Goal: Task Accomplishment & Management: Complete application form

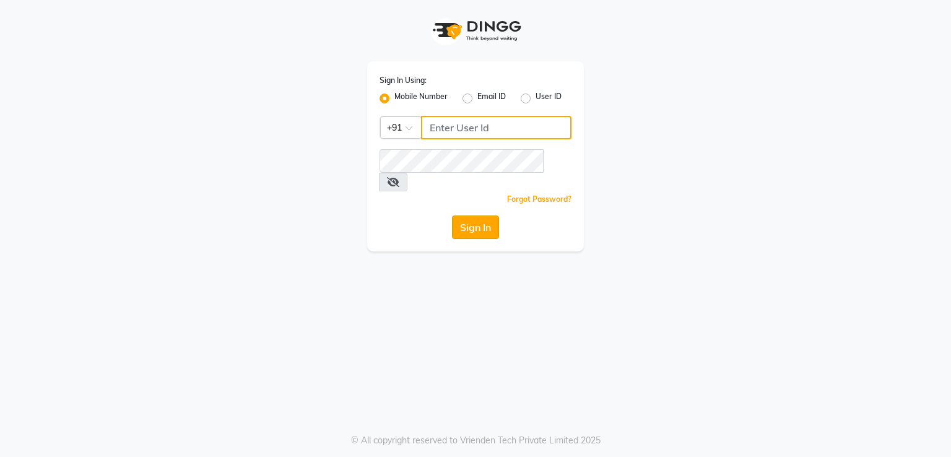
type input "7295029191"
click at [471, 216] on button "Sign In" at bounding box center [475, 228] width 47 height 24
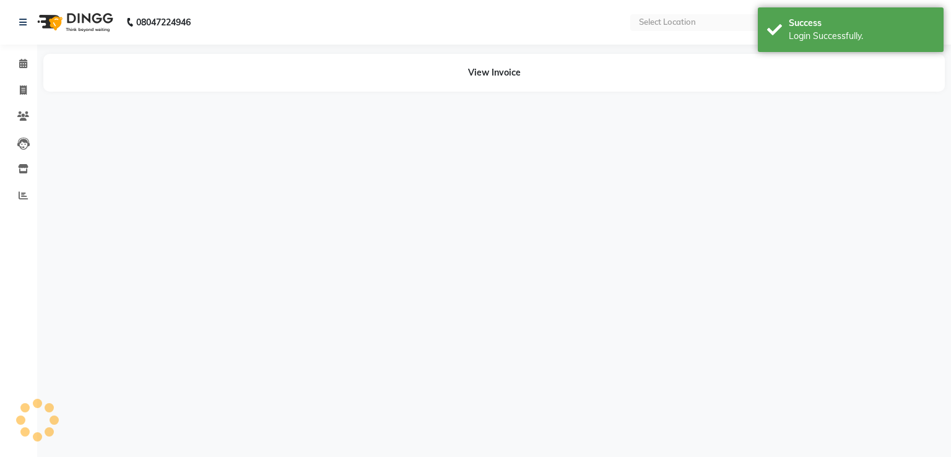
select select "en"
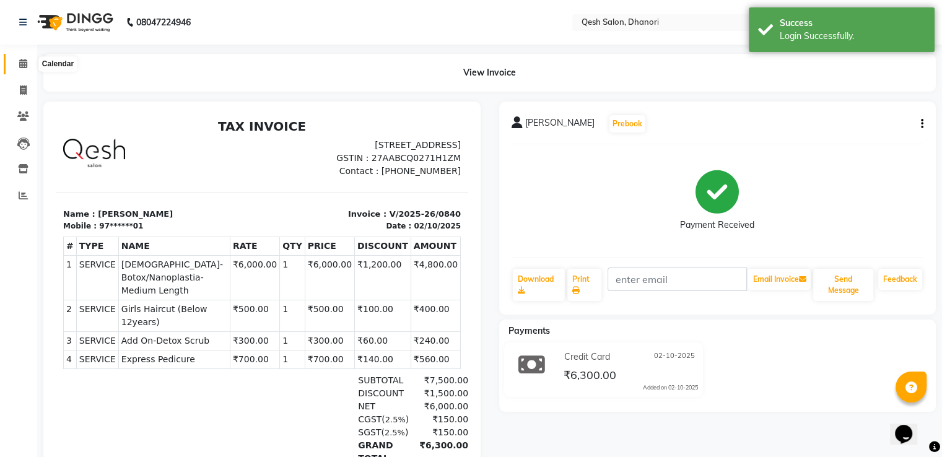
click at [25, 64] on icon at bounding box center [23, 63] width 8 height 9
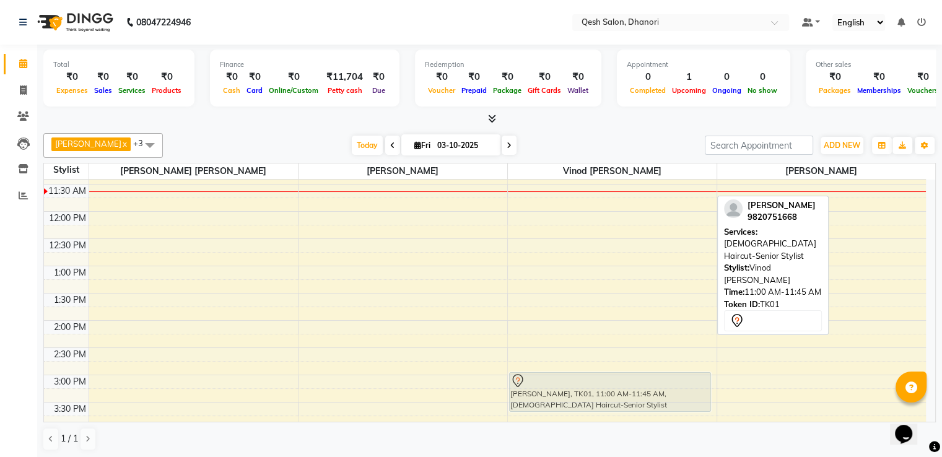
scroll to position [133, 0]
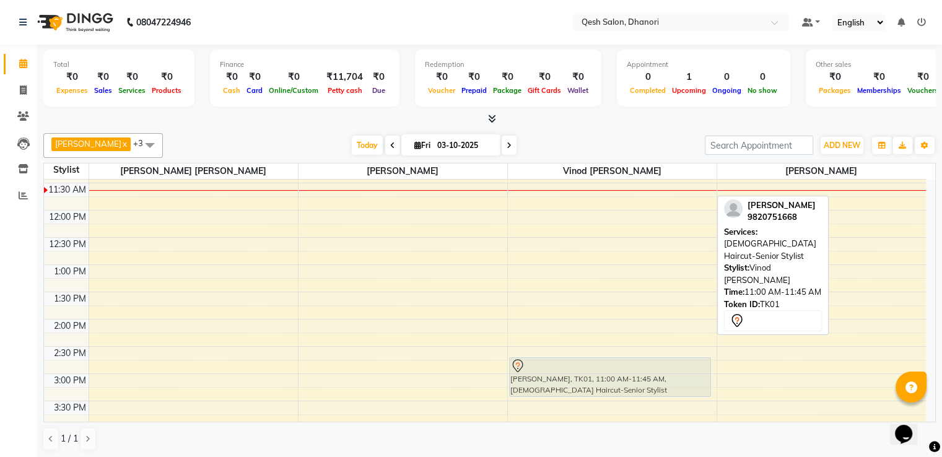
drag, startPoint x: 549, startPoint y: 191, endPoint x: 552, endPoint y: 380, distance: 188.9
click at [552, 380] on div "[PERSON_NAME], TK01, 11:00 AM-11:45 AM, [DEMOGRAPHIC_DATA] Haircut-Senior Styli…" at bounding box center [612, 428] width 209 height 763
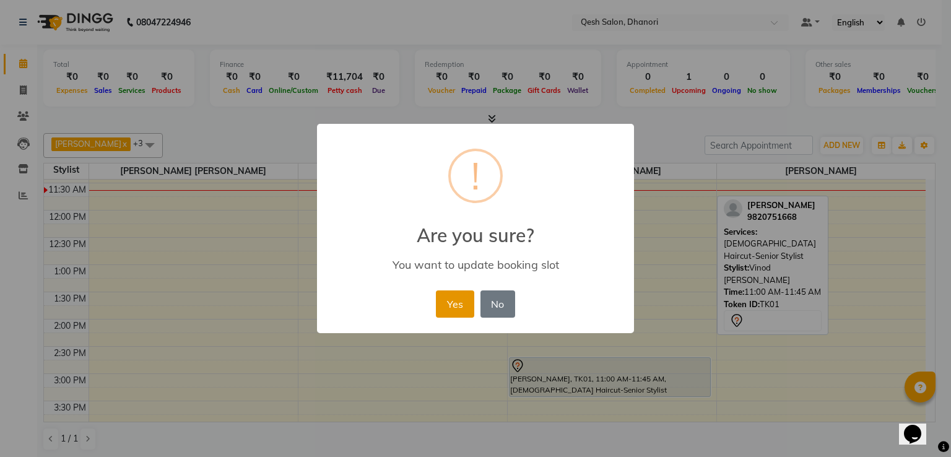
click at [454, 296] on button "Yes" at bounding box center [455, 304] width 38 height 27
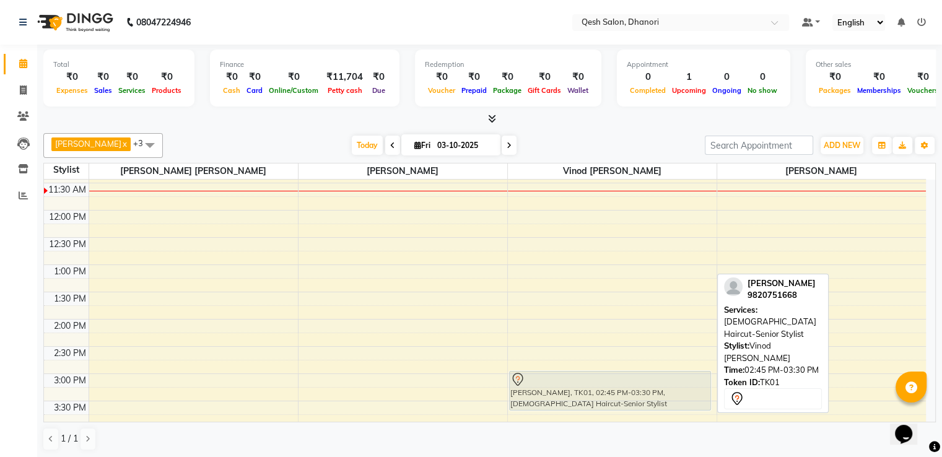
drag, startPoint x: 553, startPoint y: 372, endPoint x: 553, endPoint y: 390, distance: 17.3
click at [553, 390] on div "[PERSON_NAME], TK01, 02:45 PM-03:30 PM, [DEMOGRAPHIC_DATA] Haircut-Senior Styli…" at bounding box center [612, 428] width 209 height 763
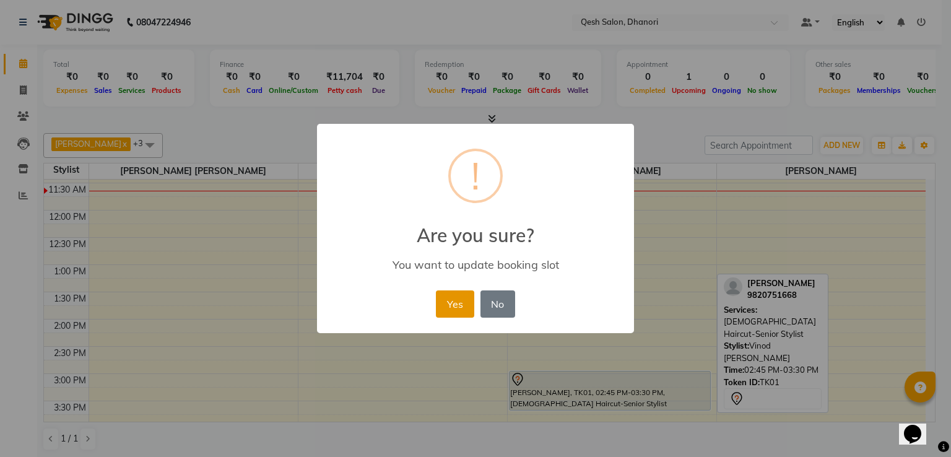
click at [447, 307] on button "Yes" at bounding box center [455, 304] width 38 height 27
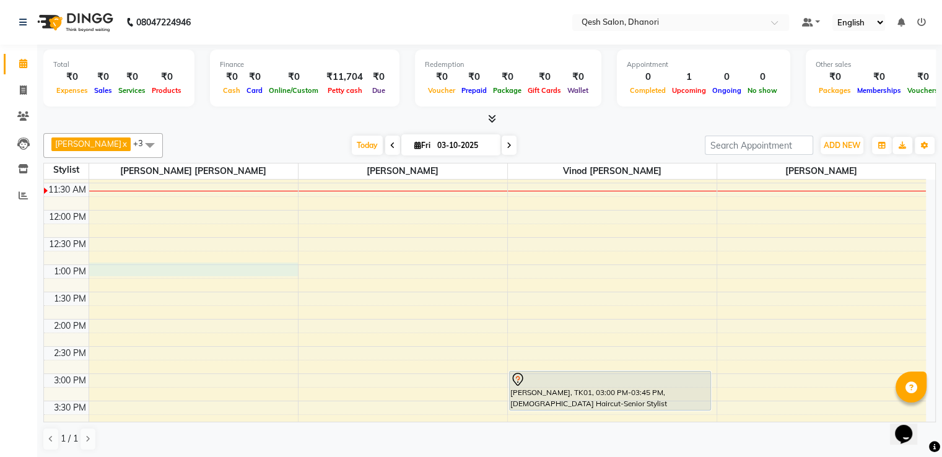
click at [116, 263] on div "9:00 AM 9:30 AM 10:00 AM 10:30 AM 11:00 AM 11:30 AM 12:00 PM 12:30 PM 1:00 PM 1…" at bounding box center [485, 428] width 882 height 763
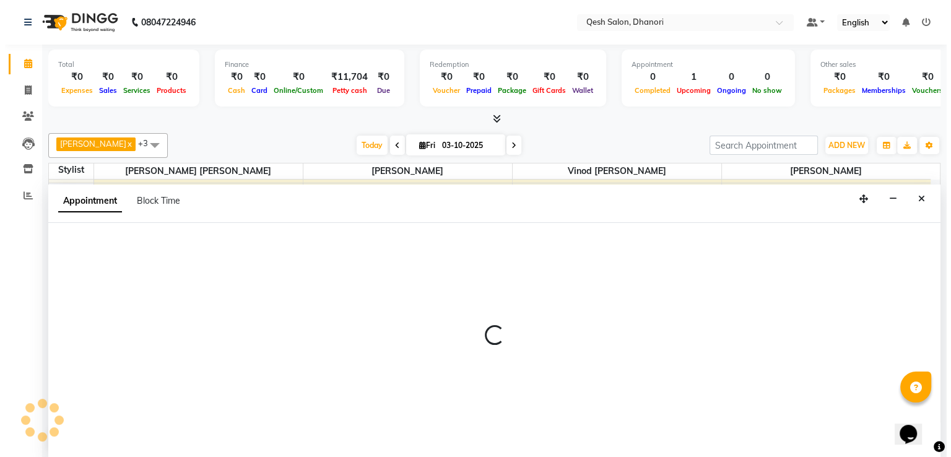
scroll to position [1, 0]
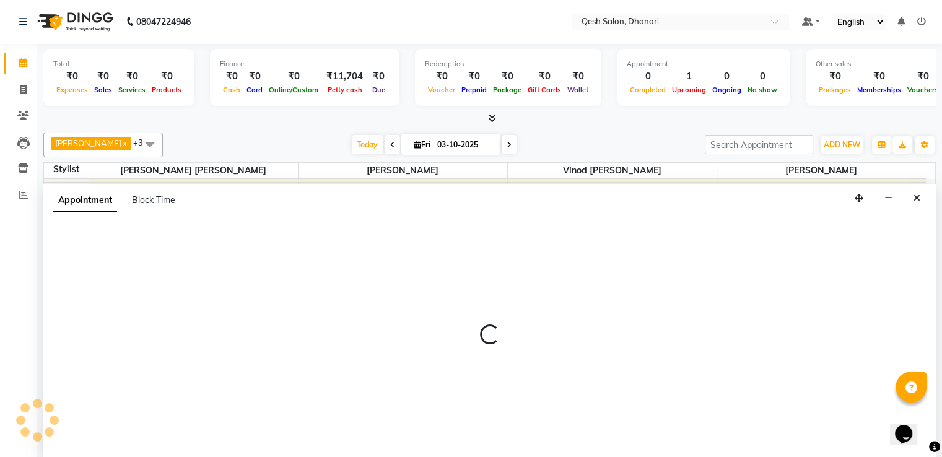
select select "79251"
select select "tentative"
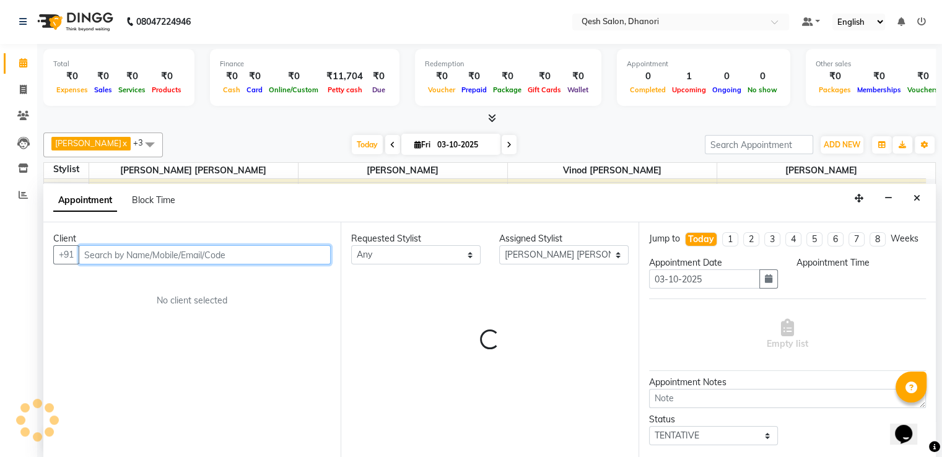
select select "780"
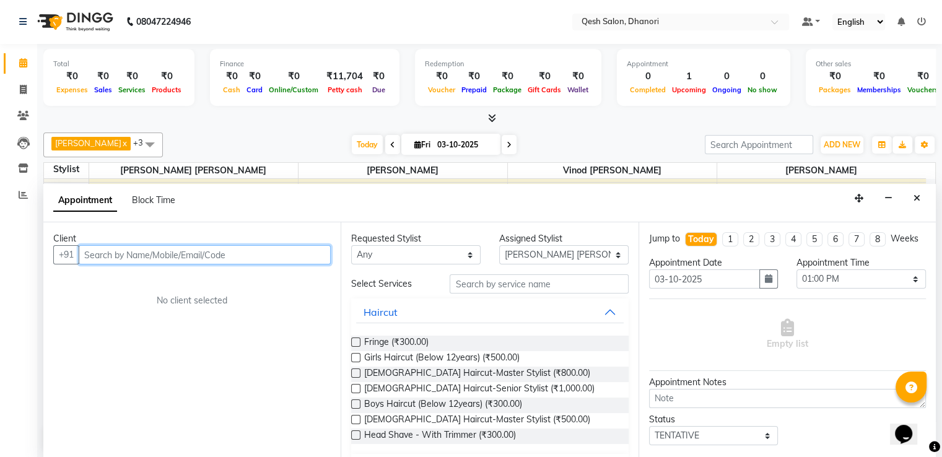
click at [158, 259] on input "text" at bounding box center [205, 254] width 252 height 19
type input "9336622964"
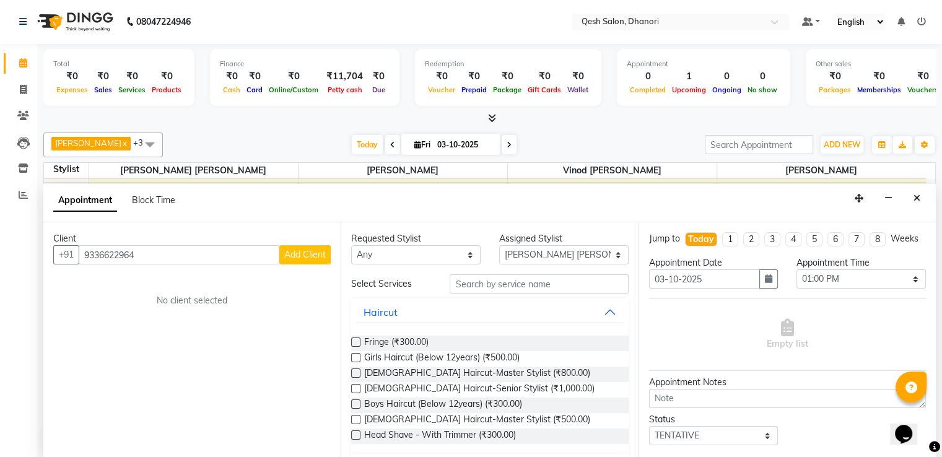
click at [295, 253] on span "Add Client" at bounding box center [305, 254] width 42 height 11
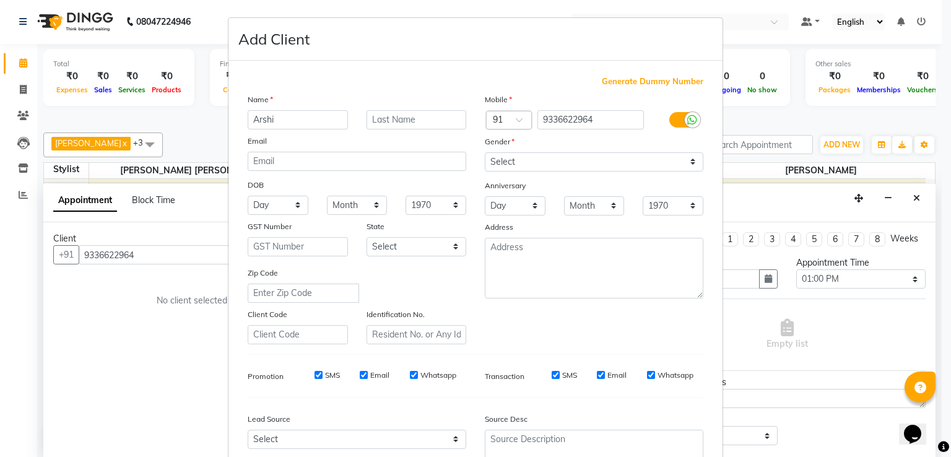
type input "Arshi"
click at [397, 120] on input "text" at bounding box center [417, 119] width 100 height 19
type input "[PERSON_NAME]"
click at [575, 168] on select "Select [DEMOGRAPHIC_DATA] [DEMOGRAPHIC_DATA] Other Prefer Not To Say" at bounding box center [594, 161] width 219 height 19
select select "[DEMOGRAPHIC_DATA]"
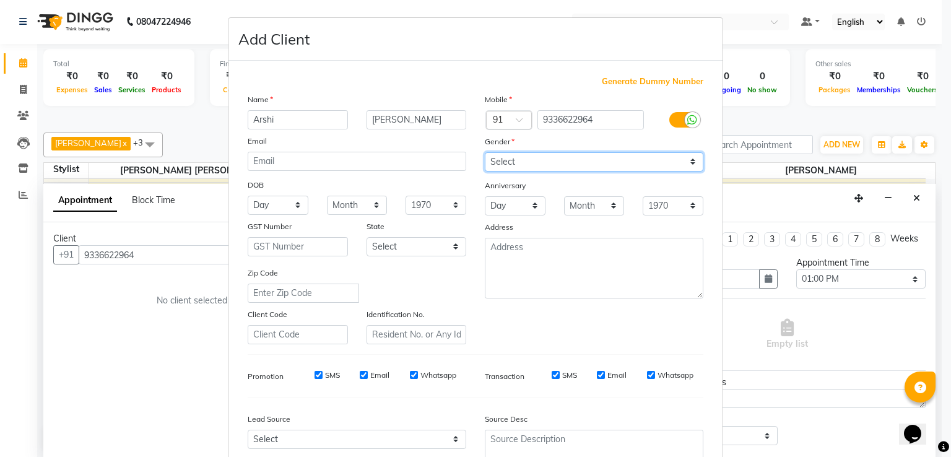
click at [485, 153] on select "Select [DEMOGRAPHIC_DATA] [DEMOGRAPHIC_DATA] Other Prefer Not To Say" at bounding box center [594, 161] width 219 height 19
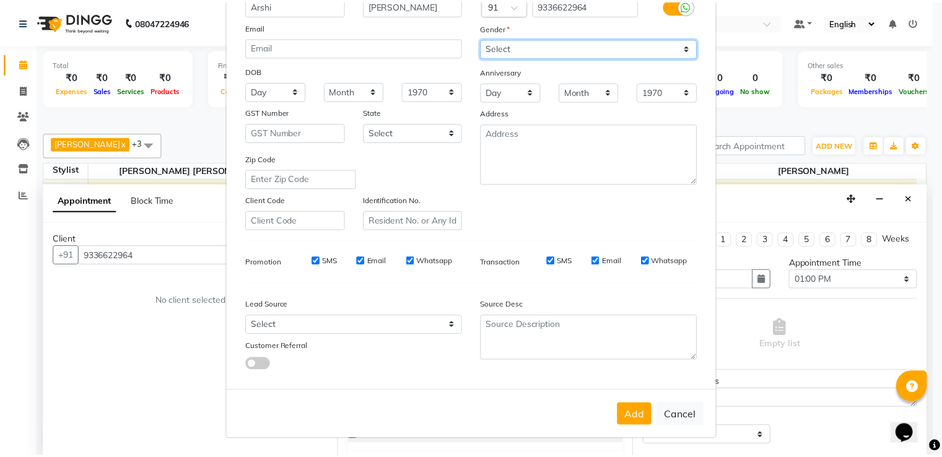
scroll to position [121, 0]
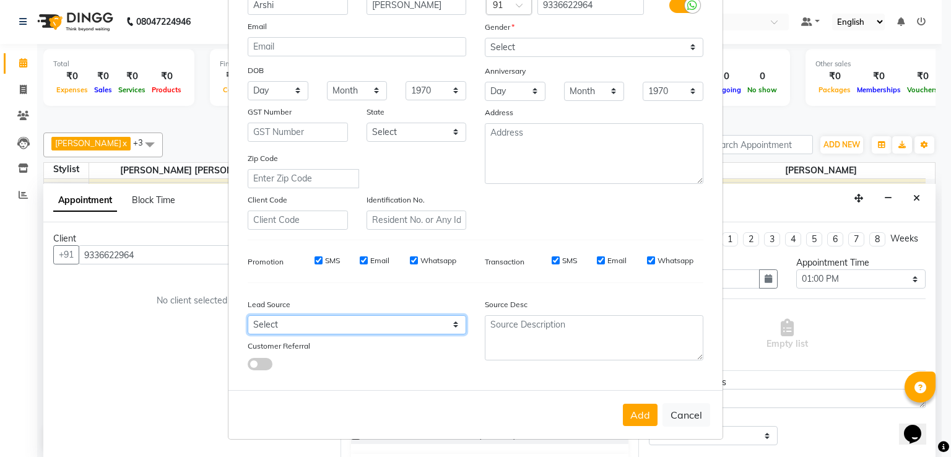
click at [436, 323] on select "Select Walk-in Referral Internet Friend Word of Mouth Advertisement Facebook Ju…" at bounding box center [357, 324] width 219 height 19
select select "51694"
click at [248, 315] on select "Select Walk-in Referral Internet Friend Word of Mouth Advertisement Facebook Ju…" at bounding box center [357, 324] width 219 height 19
click at [629, 410] on button "Add" at bounding box center [640, 415] width 35 height 22
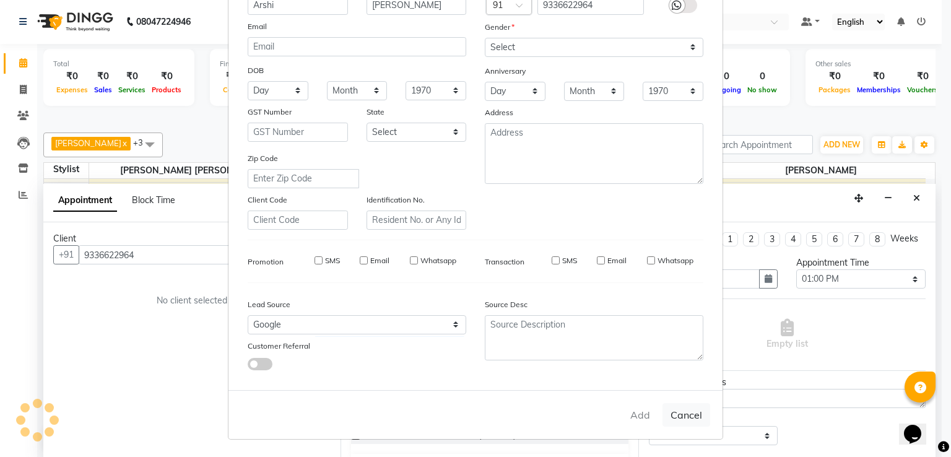
type input "93******64"
select select
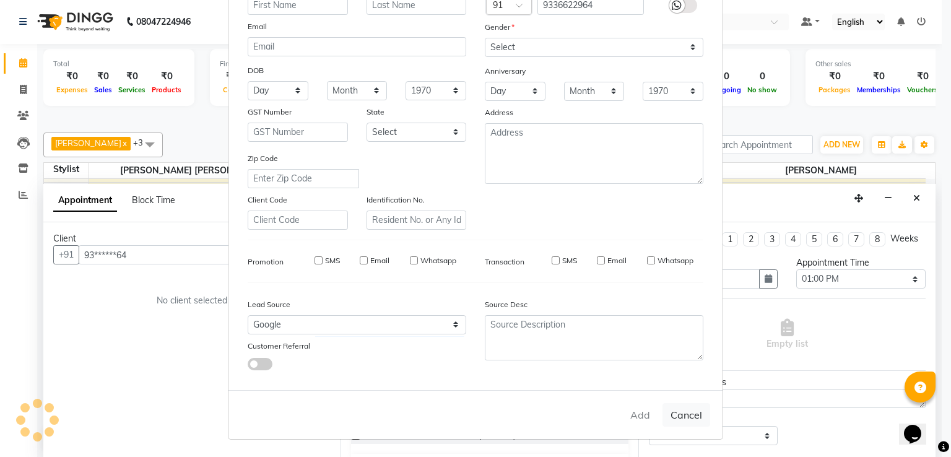
select select
checkbox input "false"
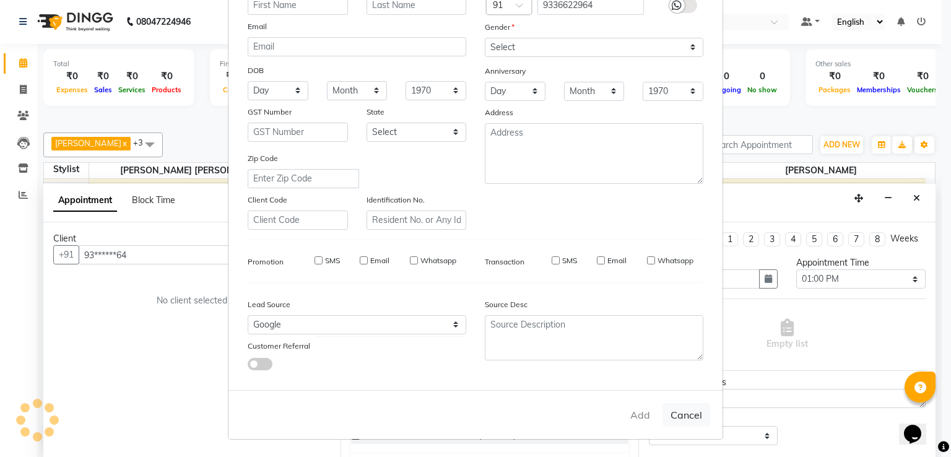
checkbox input "false"
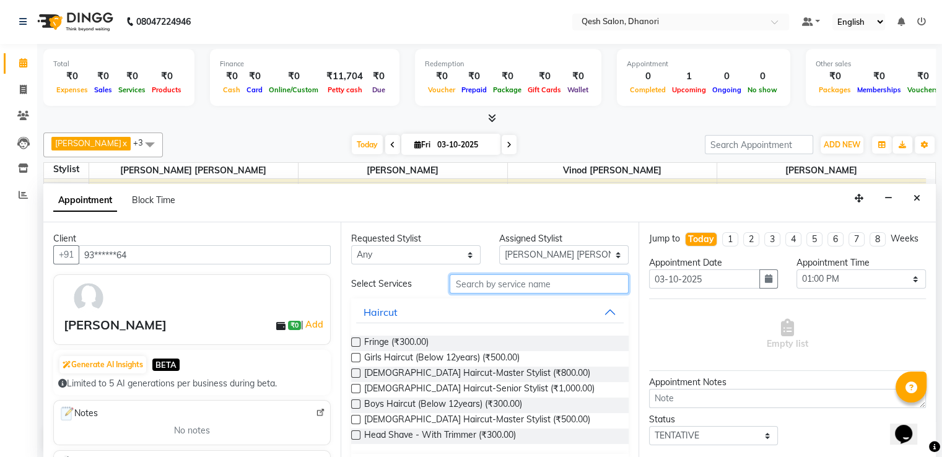
click at [476, 286] on input "text" at bounding box center [539, 283] width 178 height 19
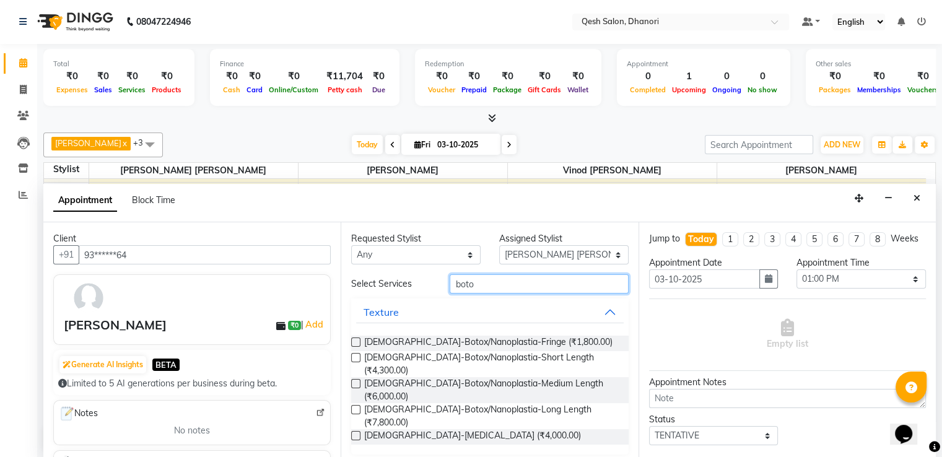
type input "boto"
click at [356, 379] on label at bounding box center [355, 383] width 9 height 9
click at [356, 381] on input "checkbox" at bounding box center [355, 385] width 8 height 8
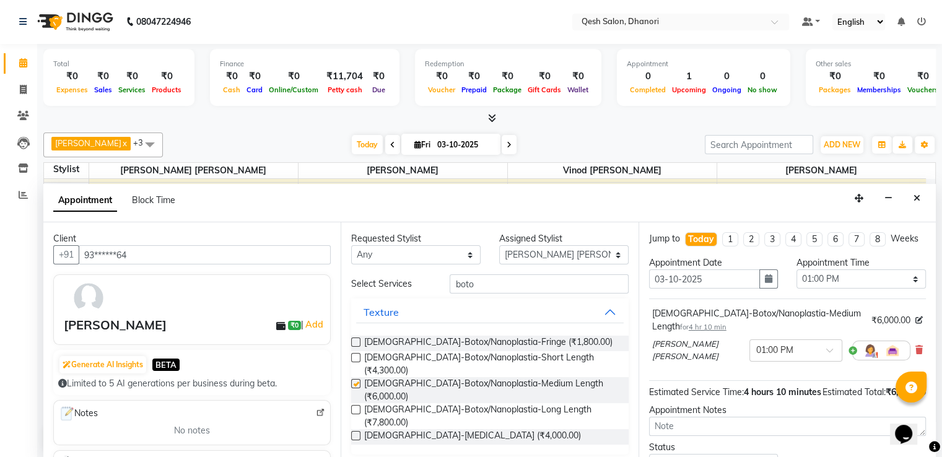
checkbox input "false"
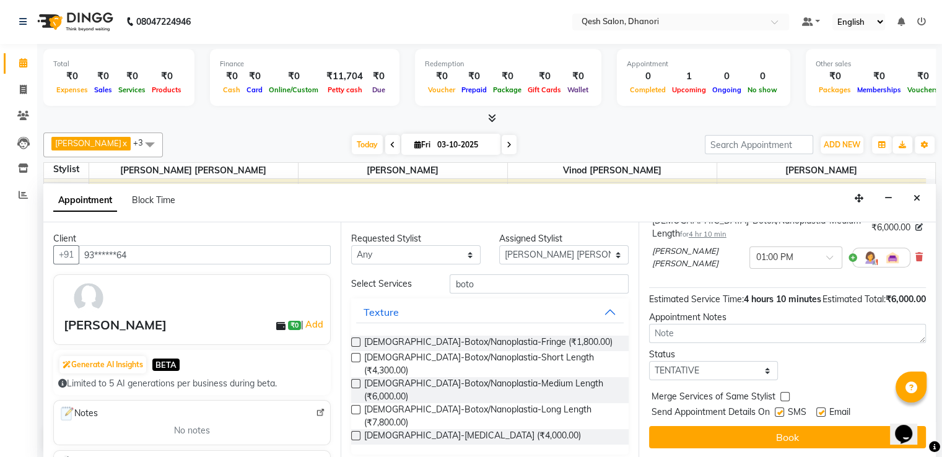
scroll to position [115, 0]
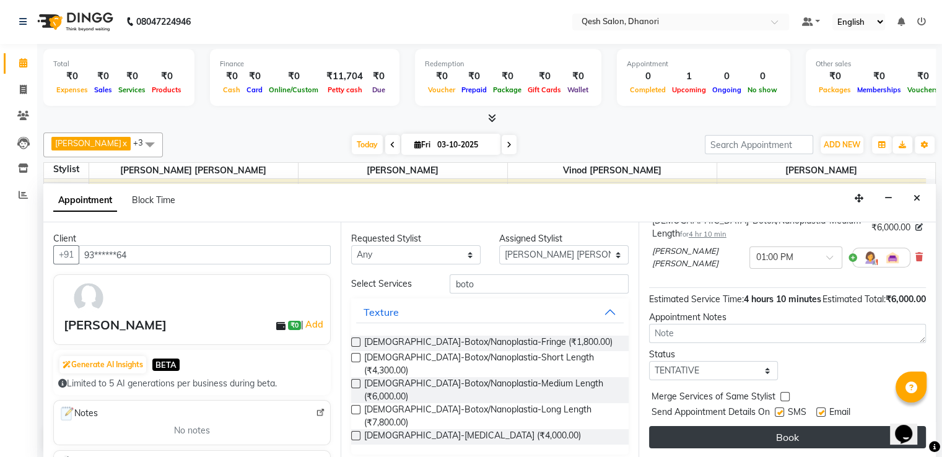
click at [788, 437] on button "Book" at bounding box center [787, 437] width 277 height 22
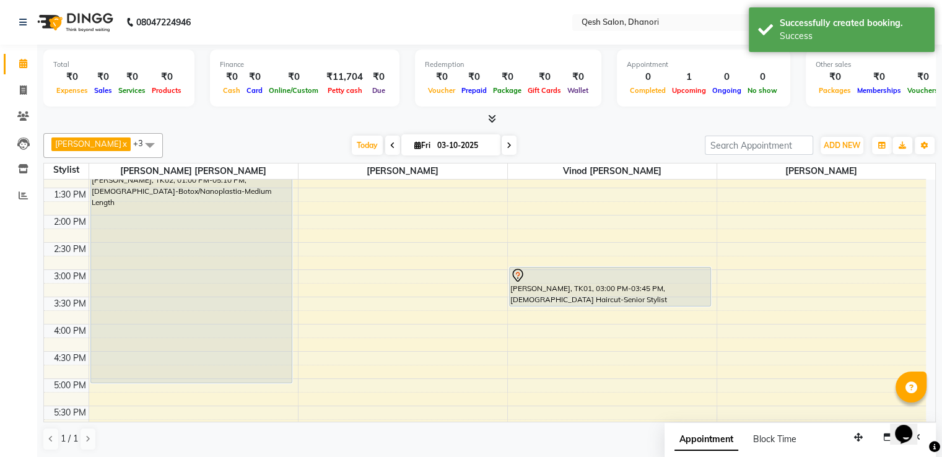
scroll to position [211, 0]
